Goal: Information Seeking & Learning: Learn about a topic

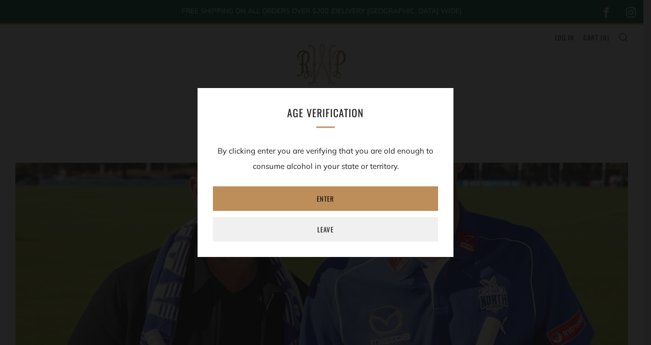
click at [320, 203] on link "Enter" at bounding box center [325, 198] width 225 height 25
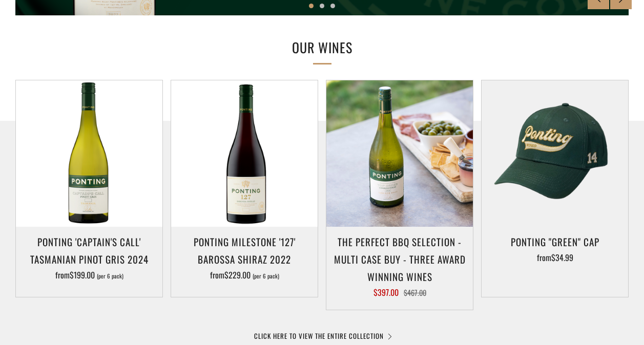
scroll to position [487, 0]
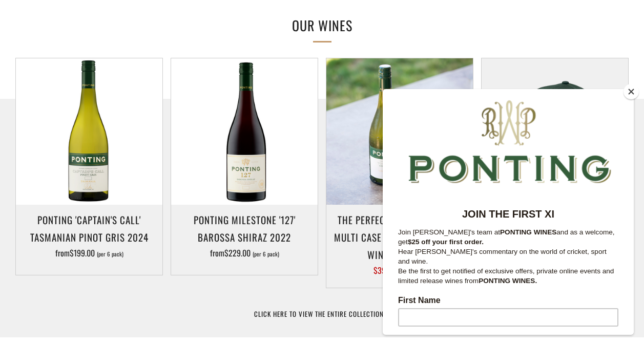
click at [212, 293] on div at bounding box center [322, 260] width 644 height 323
click at [628, 89] on button "Close" at bounding box center [630, 91] width 15 height 15
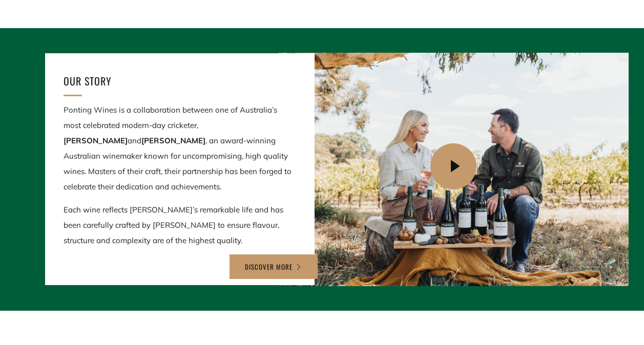
scroll to position [1100, 0]
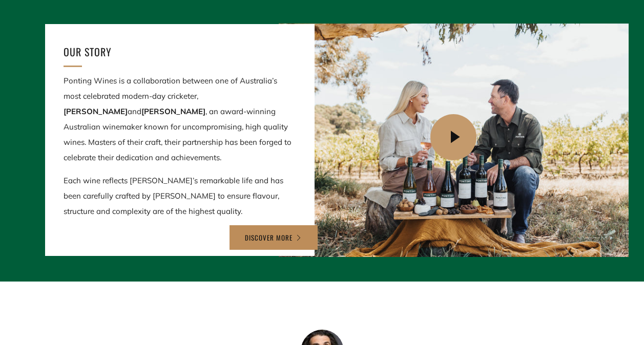
click at [300, 241] on link "DISCOVER MORE" at bounding box center [273, 237] width 88 height 25
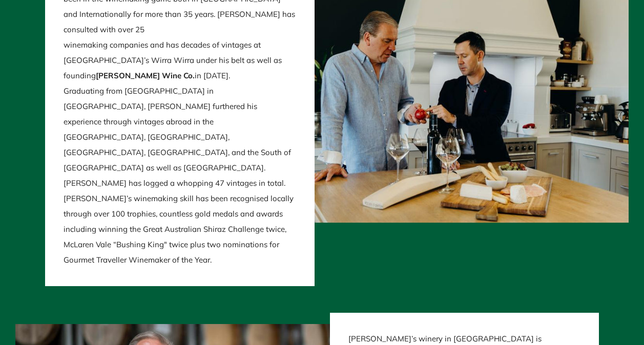
scroll to position [1708, 0]
